Goal: Task Accomplishment & Management: Use online tool/utility

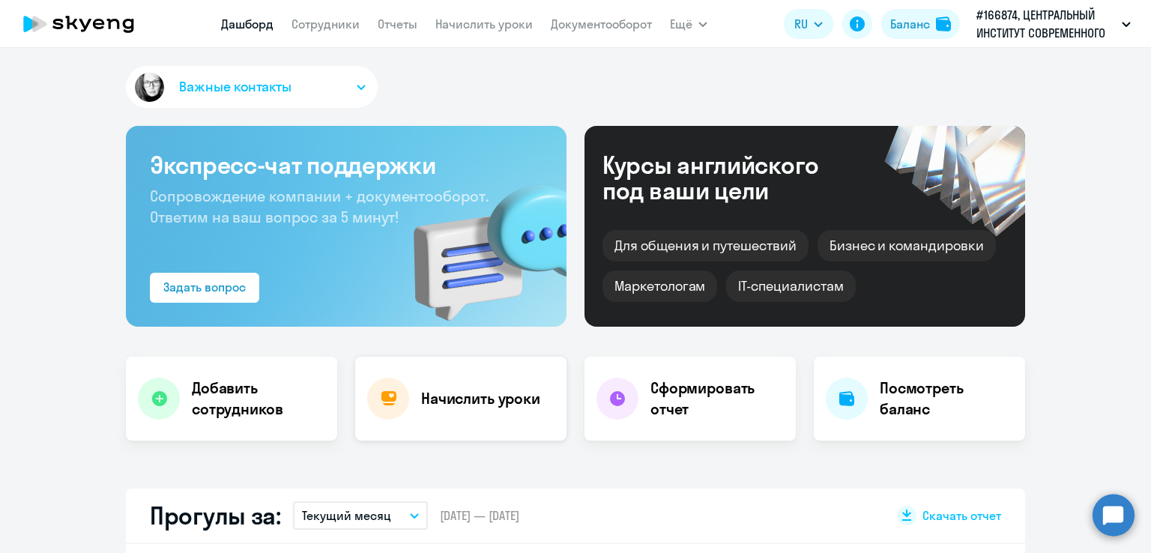
click at [464, 389] on h4 "Начислить уроки" at bounding box center [480, 398] width 119 height 21
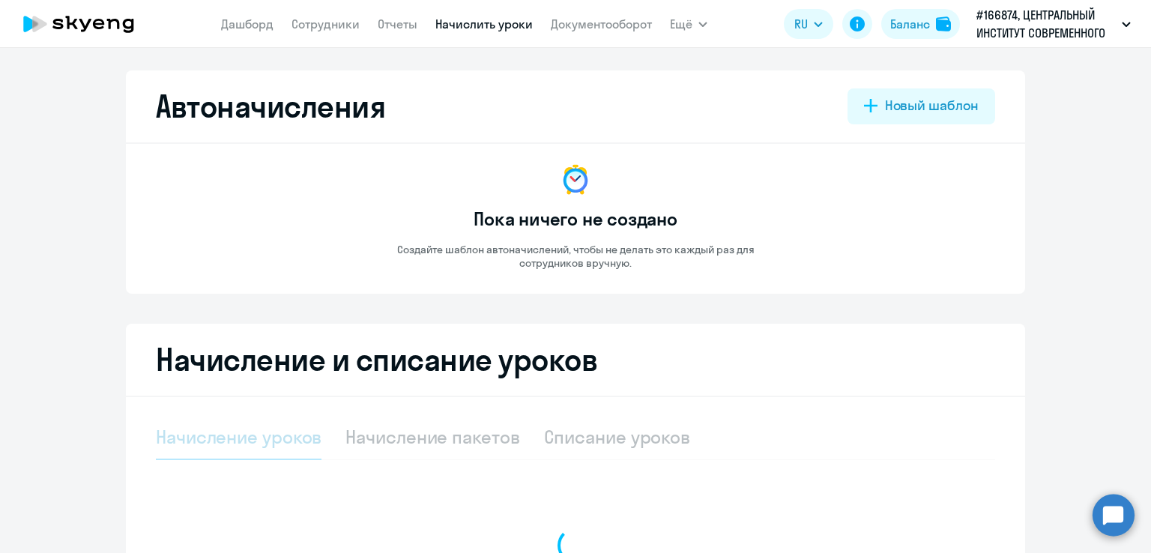
select select "10"
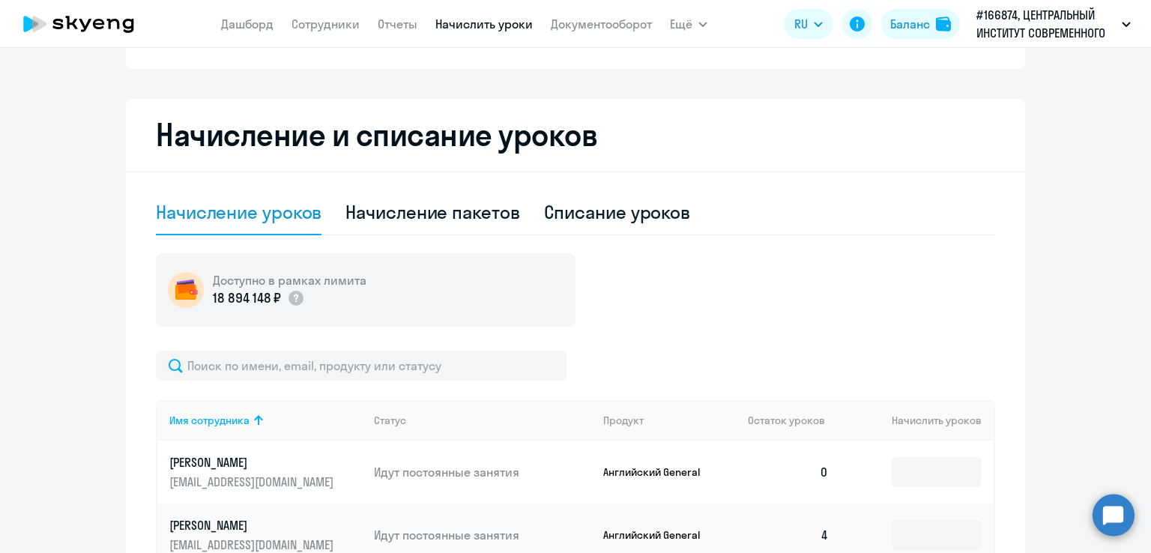
scroll to position [450, 0]
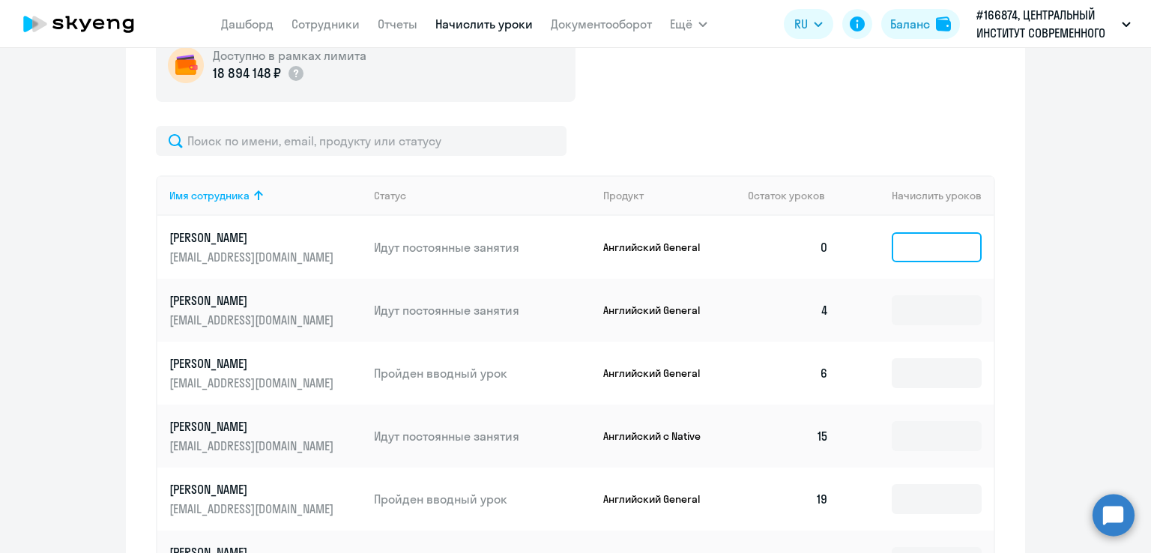
click at [930, 253] on input at bounding box center [937, 247] width 90 height 30
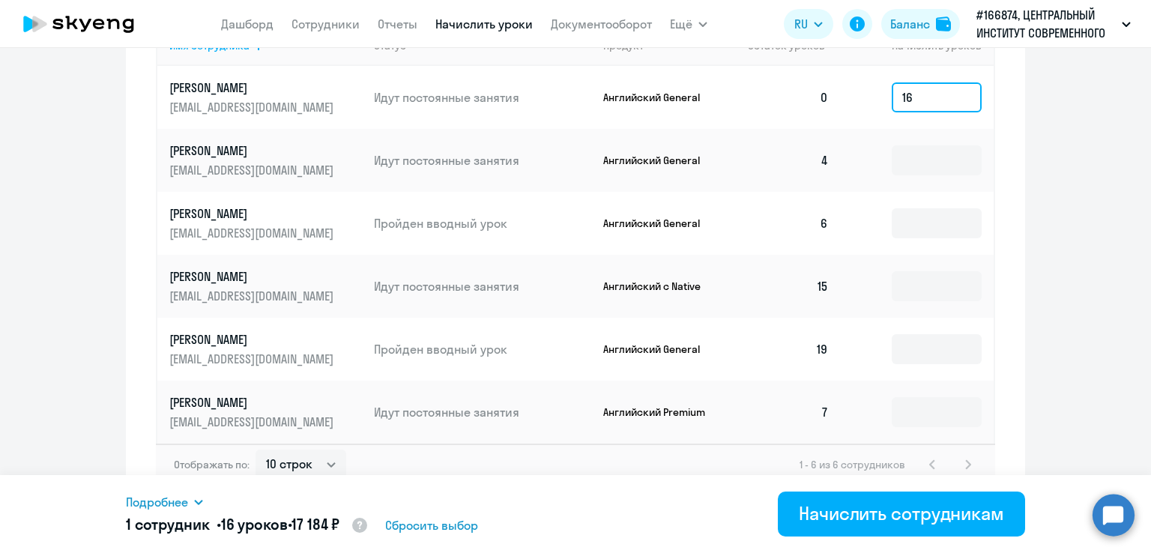
scroll to position [616, 0]
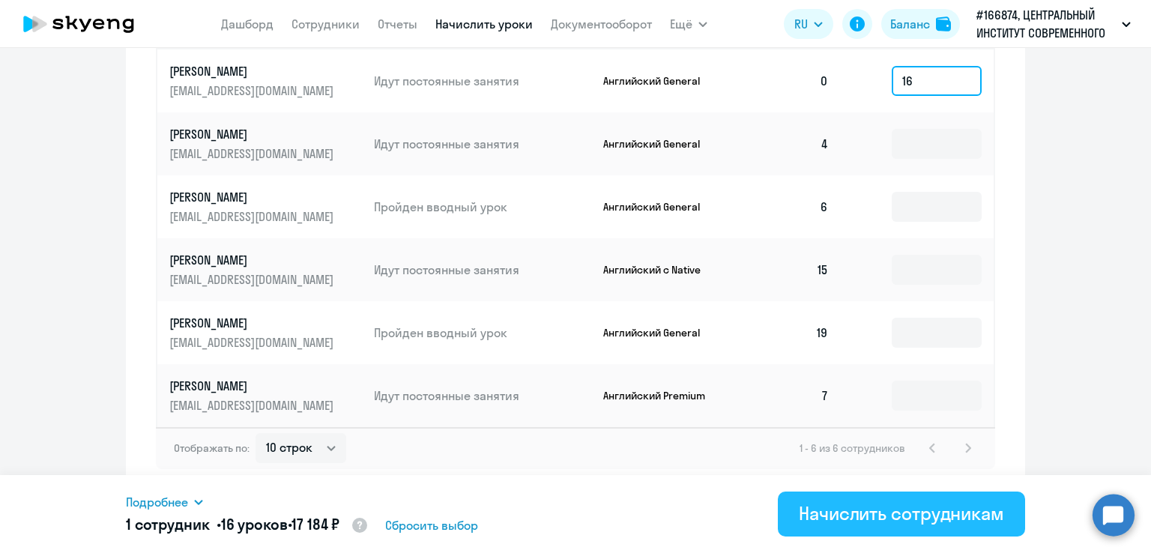
type input "16"
click at [914, 520] on div "Начислить сотрудникам" at bounding box center [901, 513] width 205 height 24
